Goal: Task Accomplishment & Management: Use online tool/utility

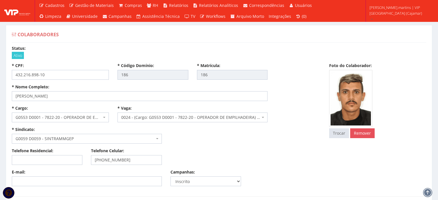
select select
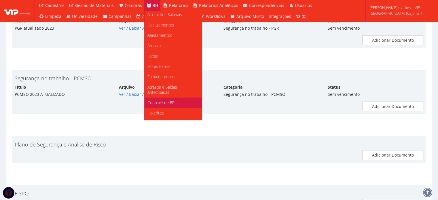
scroll to position [72, 0]
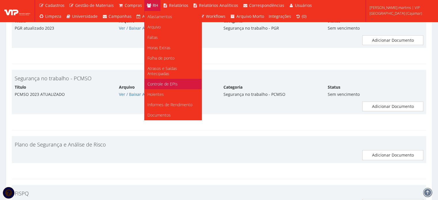
click at [168, 82] on span "Controle de EPIs" at bounding box center [162, 83] width 30 height 5
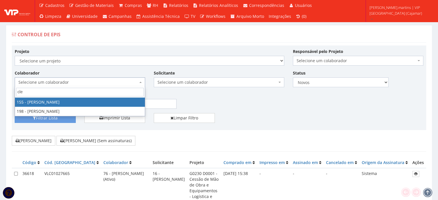
type input "clei"
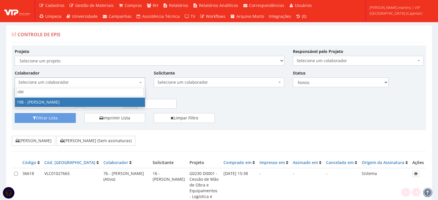
select select "4114"
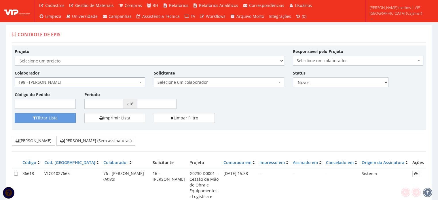
click at [61, 111] on div "Projeto Selecione um projeto G0230 D0001 - Cessão de Mão de Obra e Equipamentos…" at bounding box center [218, 80] width 417 height 65
click at [62, 117] on button "Filtrar Lista" at bounding box center [45, 118] width 61 height 10
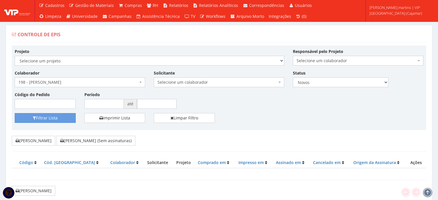
scroll to position [19, 0]
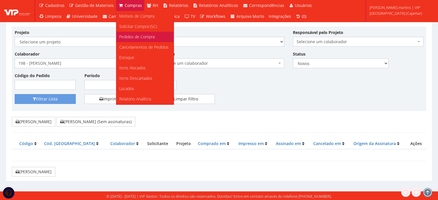
click at [132, 35] on span "Pedidos de Compra" at bounding box center [136, 36] width 35 height 5
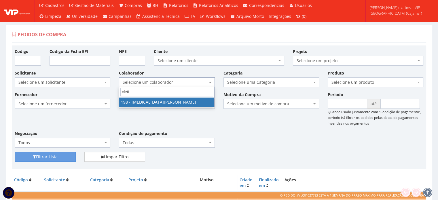
type input "cleit"
select select "4114"
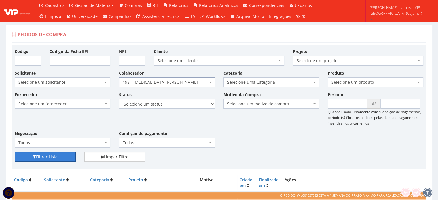
drag, startPoint x: 62, startPoint y: 154, endPoint x: 41, endPoint y: 145, distance: 22.7
click at [61, 154] on button "Filtrar Lista" at bounding box center [45, 157] width 61 height 10
